Goal: Navigation & Orientation: Find specific page/section

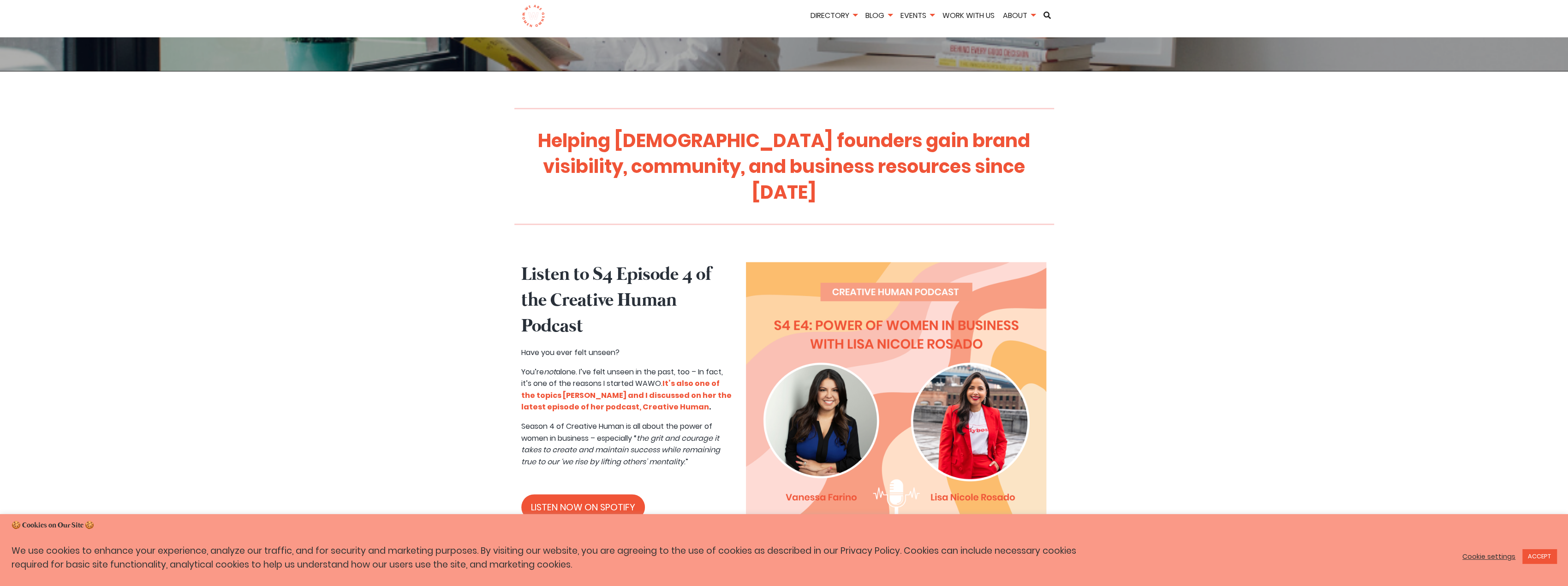
scroll to position [231, 0]
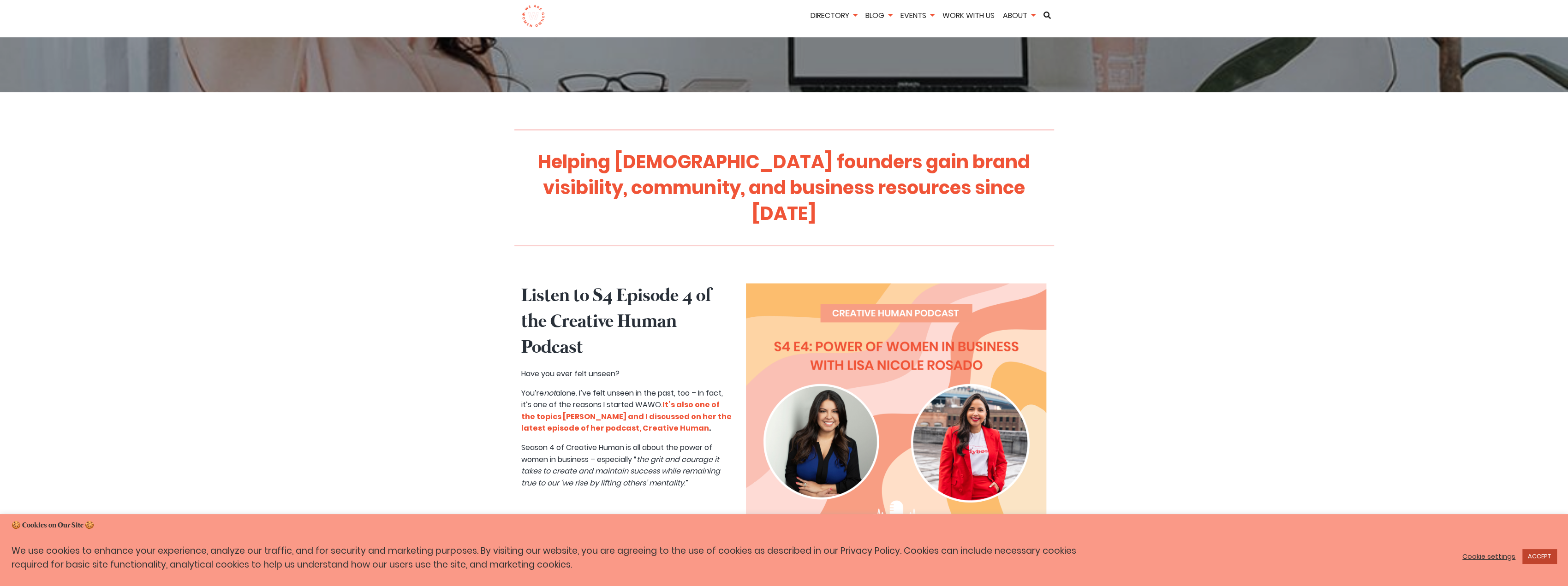
click at [1544, 557] on link "ACCEPT" at bounding box center [1539, 556] width 34 height 14
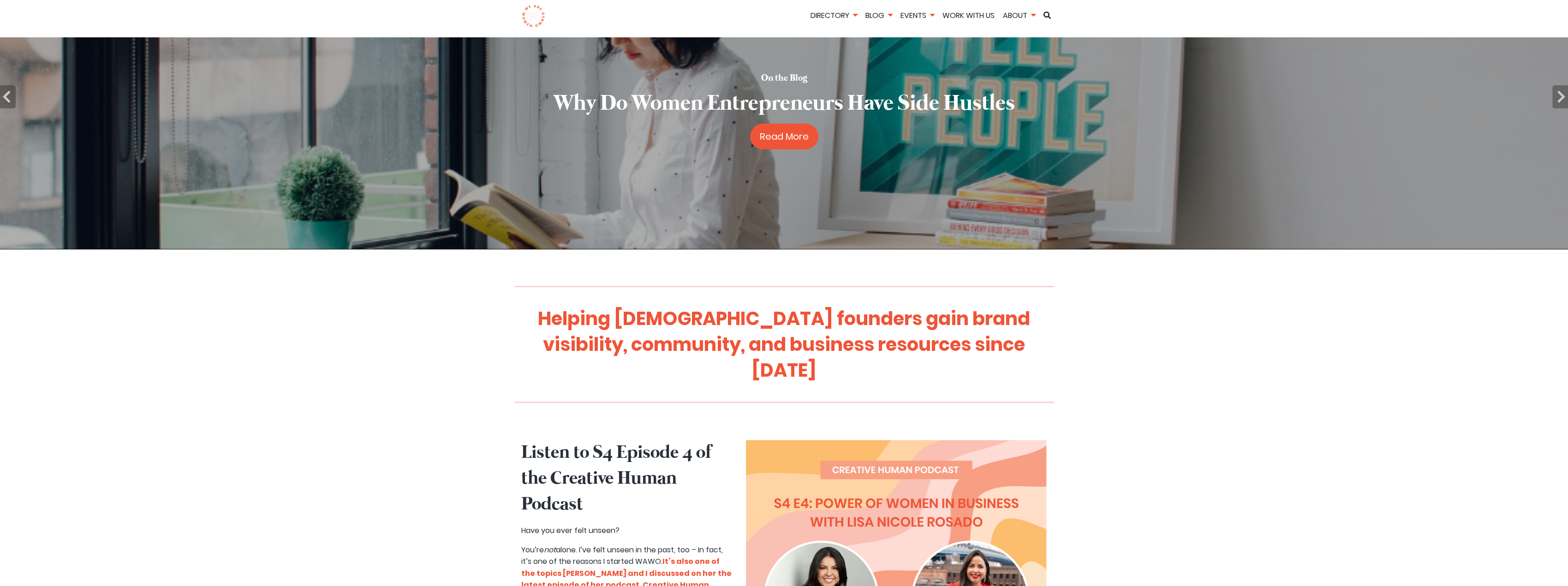
scroll to position [0, 0]
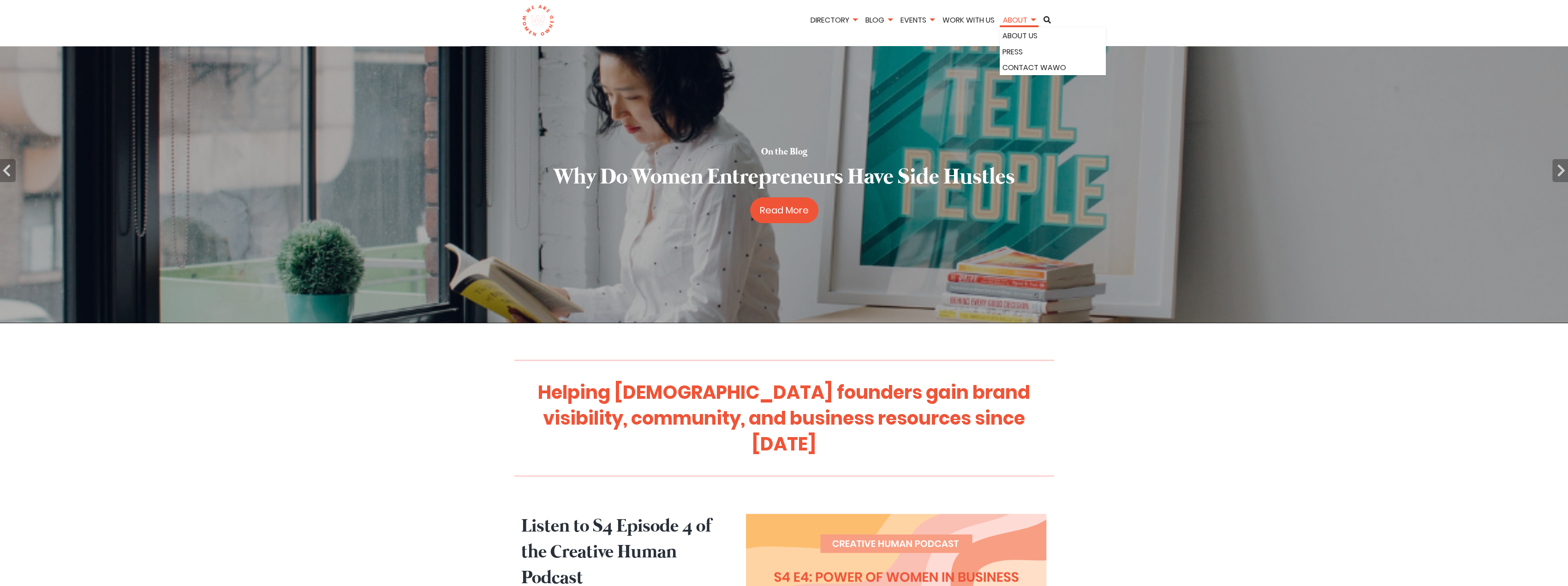
click at [1010, 18] on link "About" at bounding box center [1019, 19] width 39 height 10
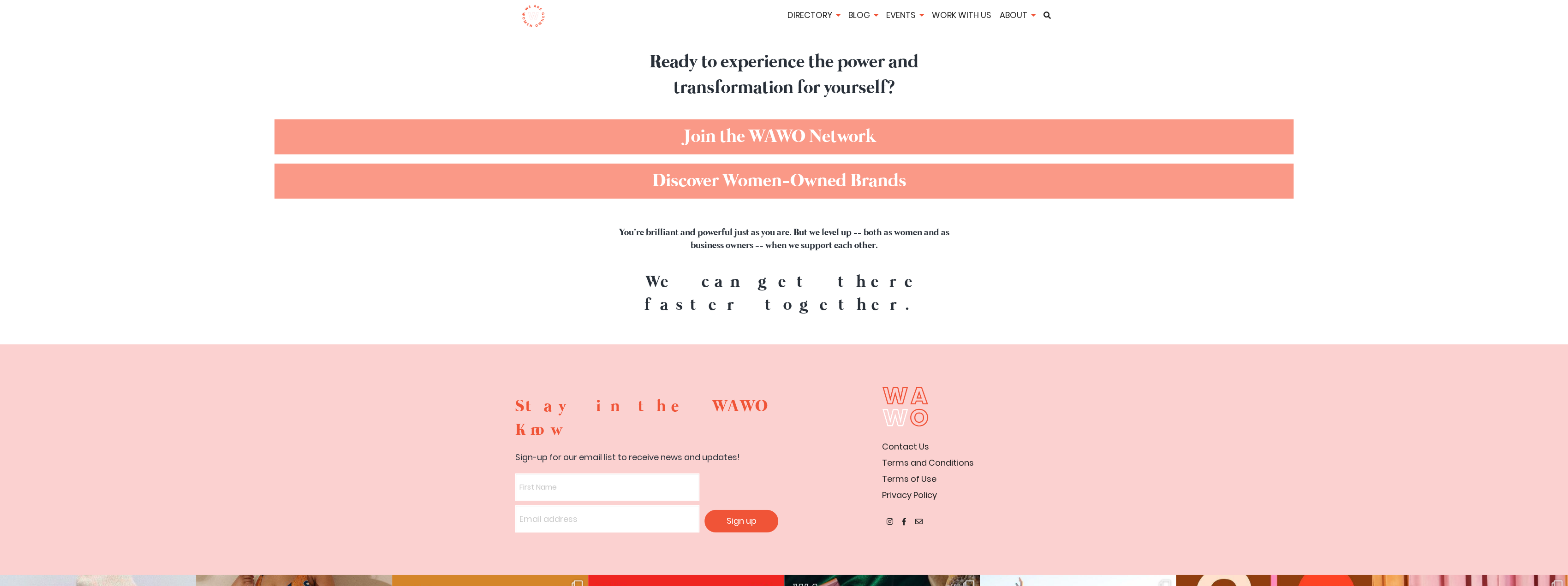
scroll to position [3366, 0]
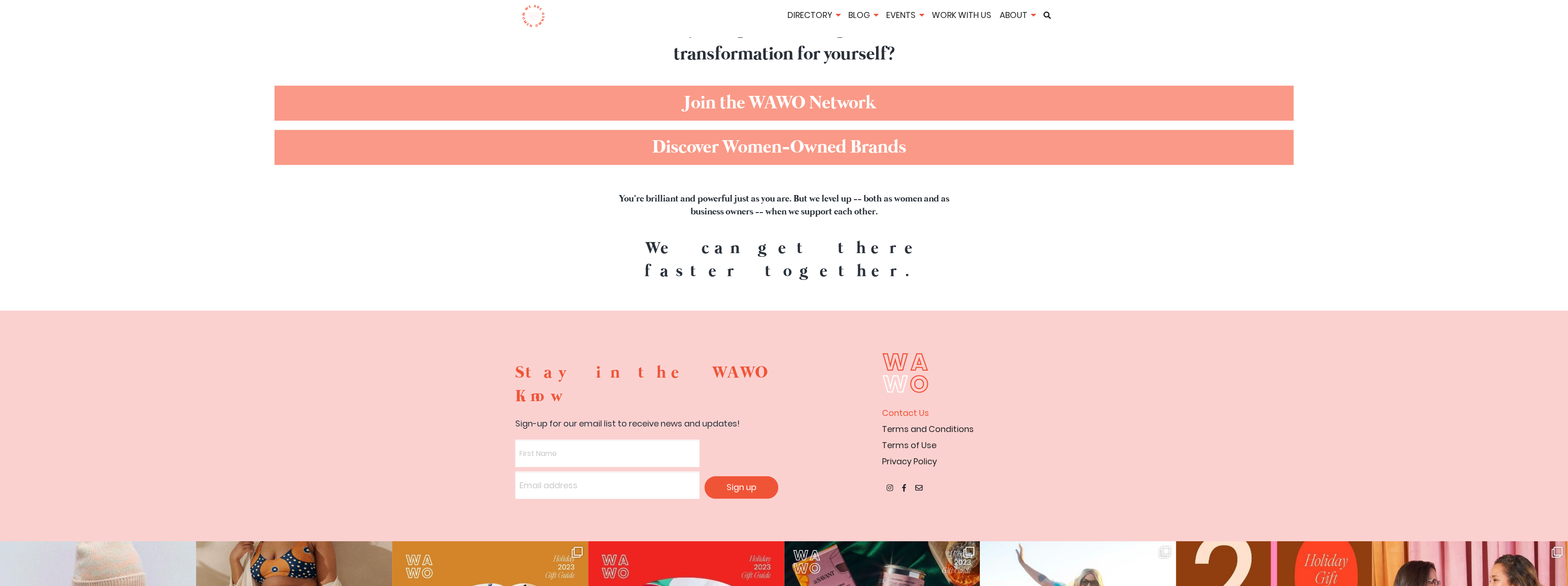
click at [915, 407] on link "Contact Us" at bounding box center [905, 413] width 47 height 12
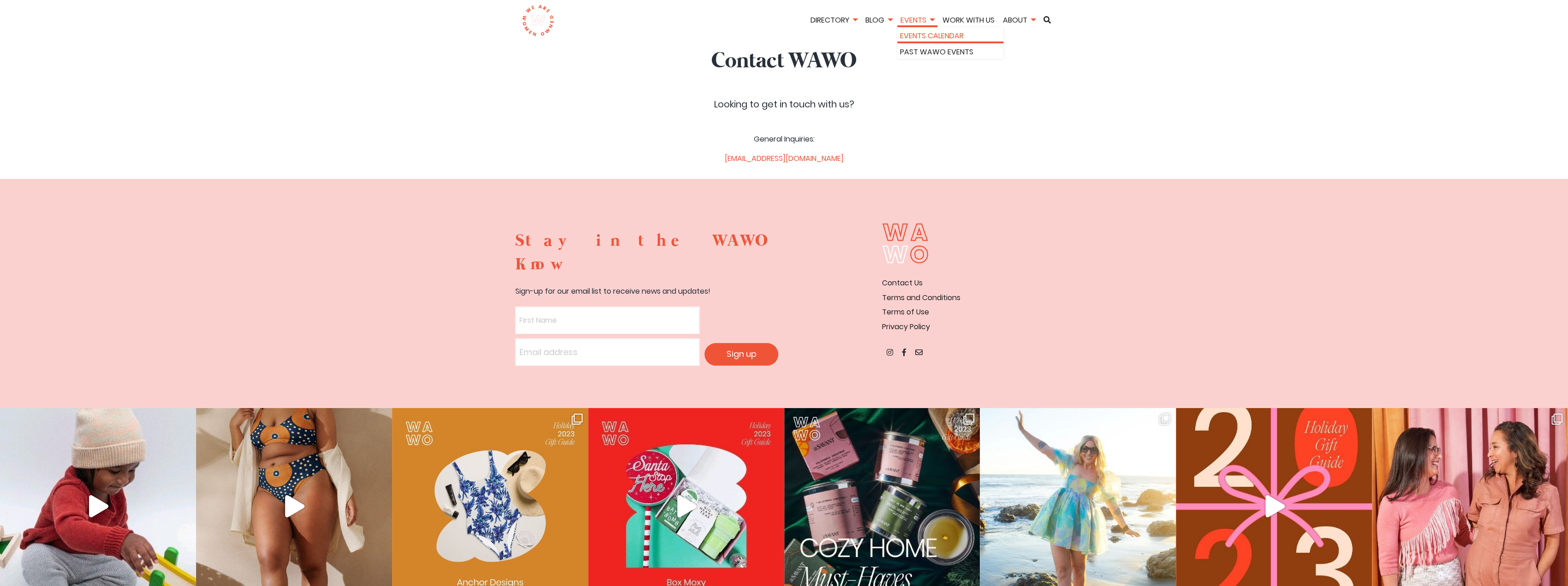
click at [920, 36] on link "Events Calendar" at bounding box center [950, 36] width 100 height 12
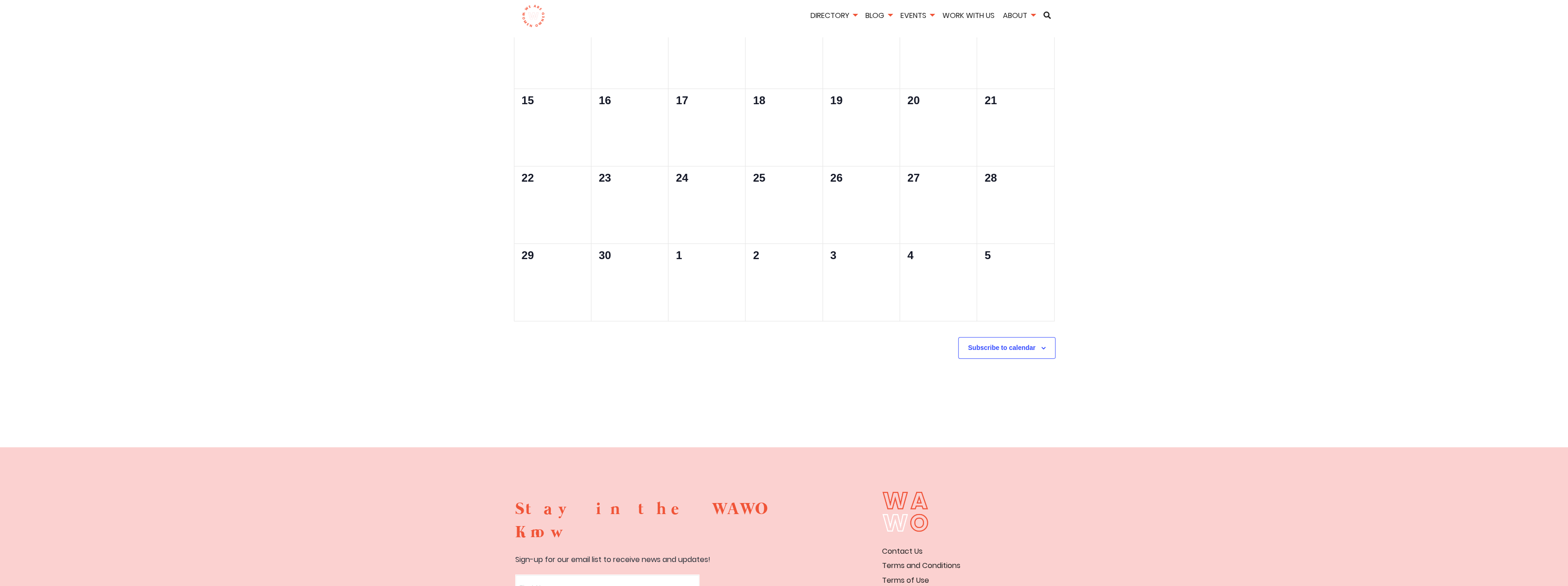
scroll to position [92, 0]
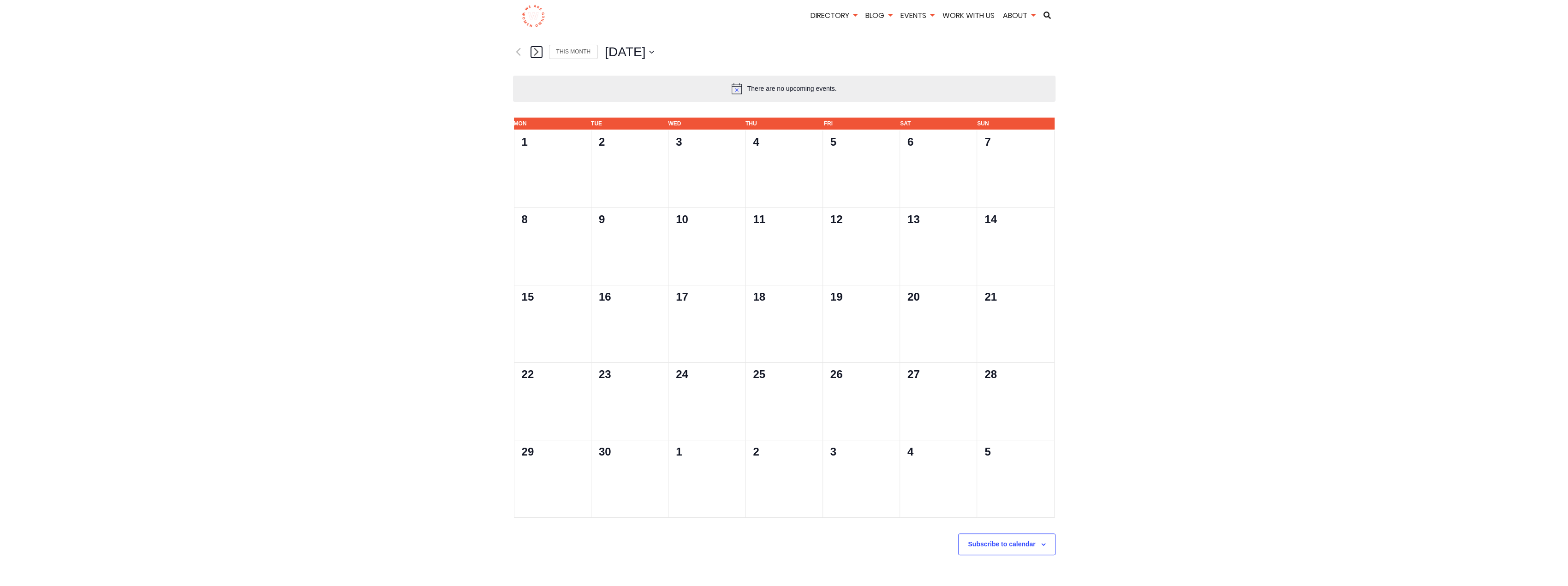
click at [535, 52] on icon "Next month" at bounding box center [536, 52] width 5 height 9
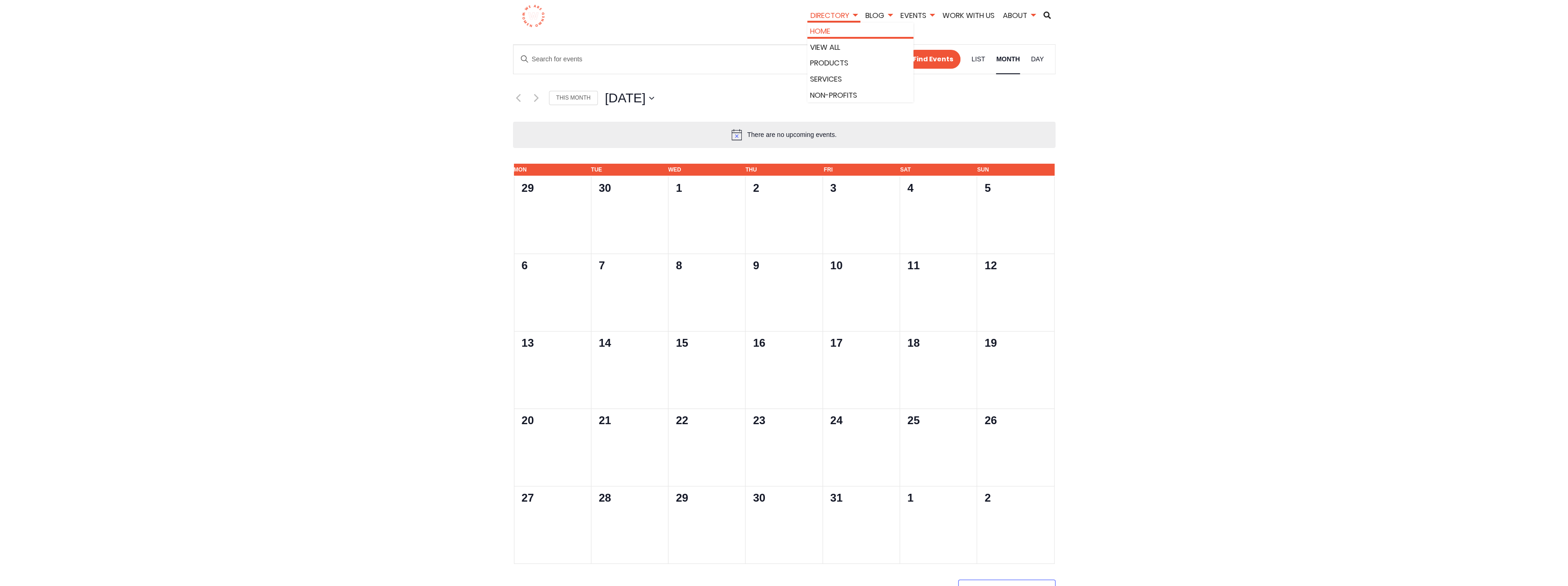
click at [816, 29] on link "Home" at bounding box center [860, 32] width 100 height 12
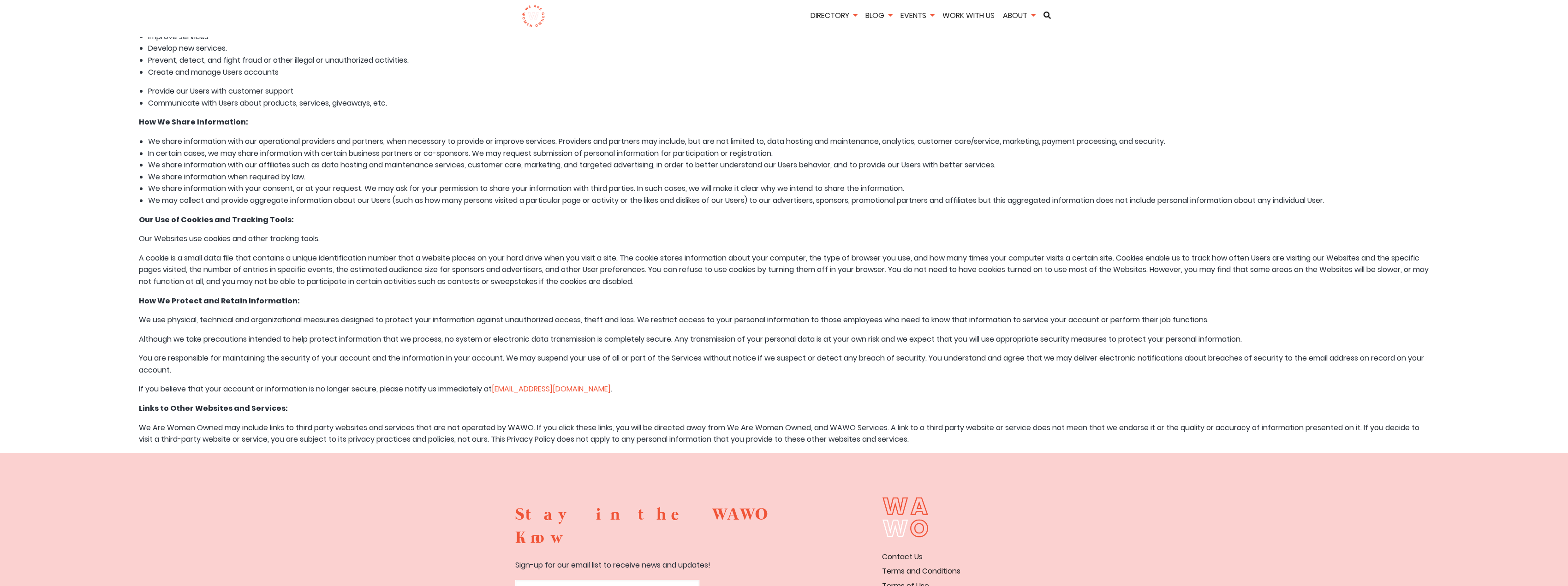
scroll to position [402, 0]
